Goal: Task Accomplishment & Management: Manage account settings

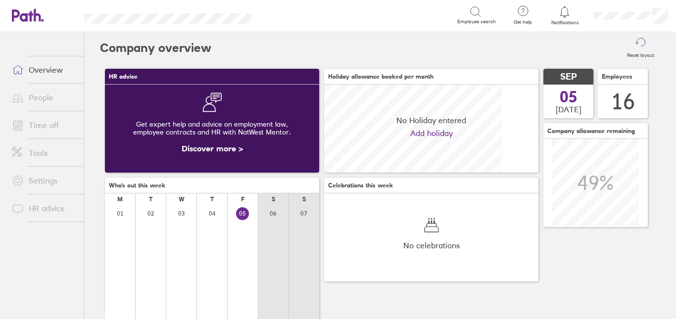
scroll to position [88, 214]
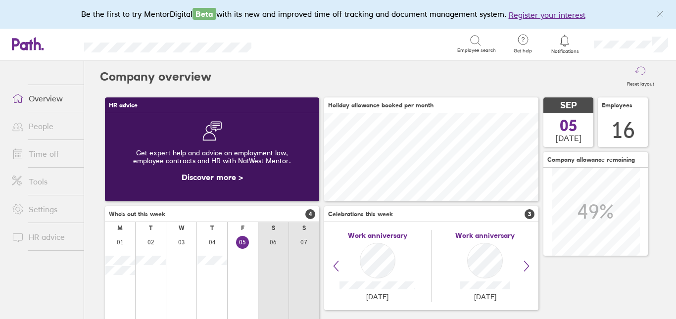
click at [30, 144] on li "Time off" at bounding box center [42, 154] width 84 height 28
click at [30, 145] on link "Time off" at bounding box center [44, 154] width 80 height 20
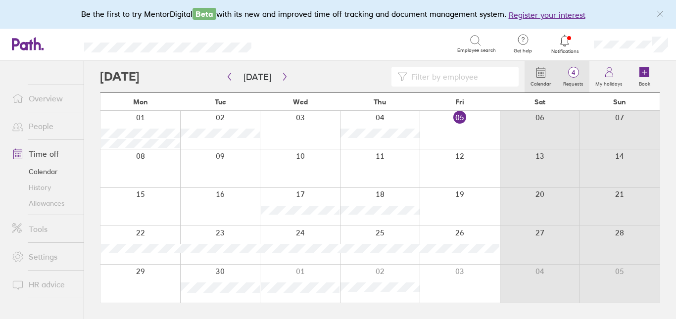
click at [572, 80] on label "Requests" at bounding box center [573, 82] width 32 height 9
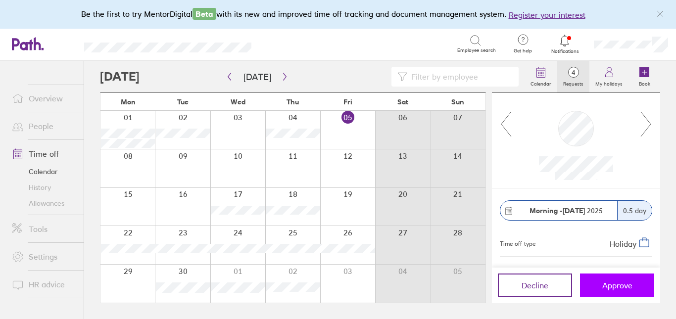
click at [610, 283] on span "Approve" at bounding box center [617, 285] width 30 height 9
click at [630, 290] on span "Approve" at bounding box center [617, 285] width 30 height 9
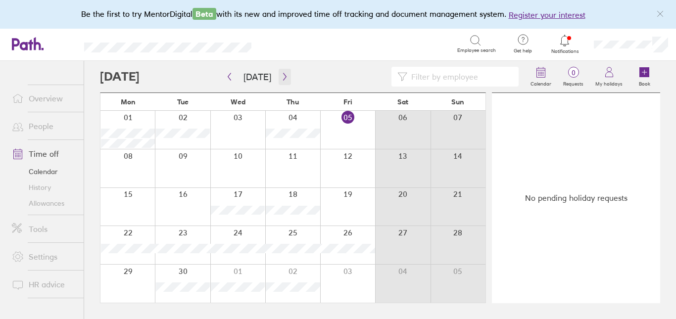
click at [285, 78] on icon "button" at bounding box center [284, 77] width 7 height 8
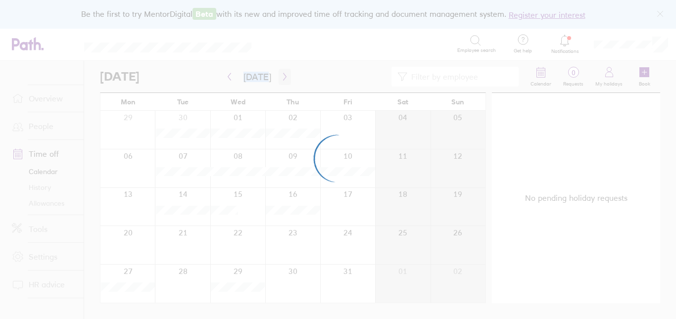
click at [285, 78] on div at bounding box center [338, 159] width 676 height 319
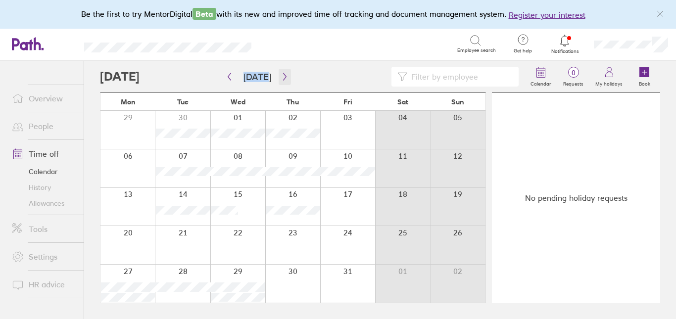
click at [282, 79] on icon "button" at bounding box center [284, 77] width 7 height 8
click at [135, 167] on div at bounding box center [127, 168] width 54 height 38
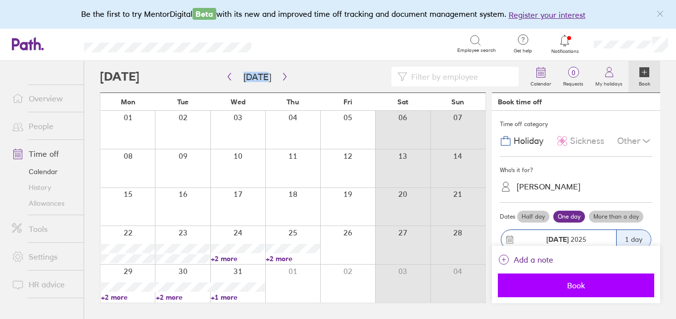
click at [561, 285] on span "Book" at bounding box center [576, 285] width 143 height 9
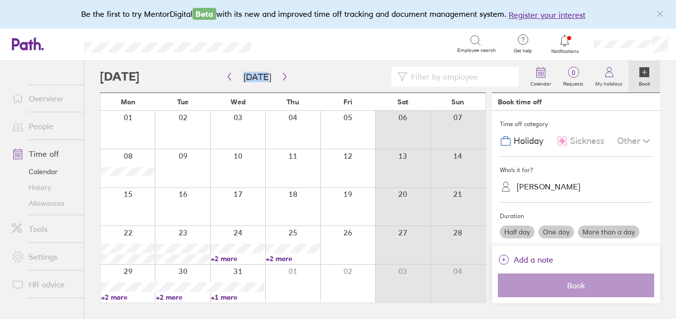
click at [240, 163] on div at bounding box center [237, 168] width 55 height 38
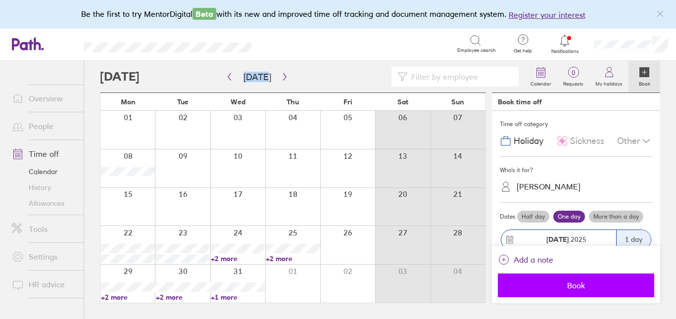
click at [598, 279] on button "Book" at bounding box center [576, 286] width 156 height 24
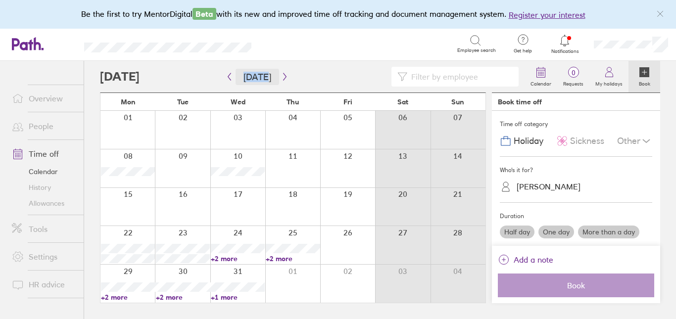
click at [253, 79] on button "[DATE]" at bounding box center [258, 77] width 44 height 16
